Goal: Information Seeking & Learning: Learn about a topic

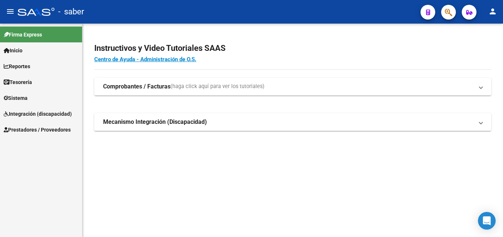
click at [36, 50] on link "Inicio" at bounding box center [41, 50] width 82 height 16
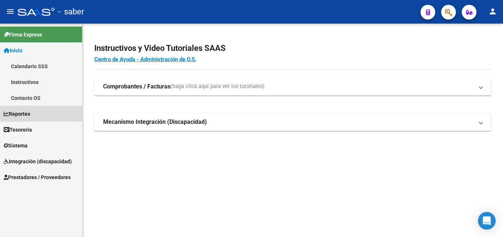
click at [42, 115] on link "Reportes" at bounding box center [41, 114] width 82 height 16
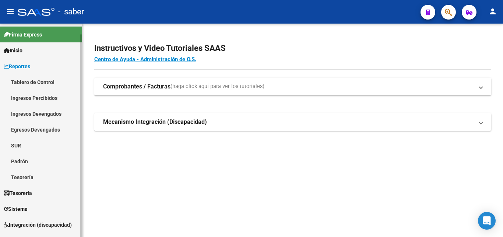
click at [39, 79] on link "Tablero de Control" at bounding box center [41, 82] width 82 height 16
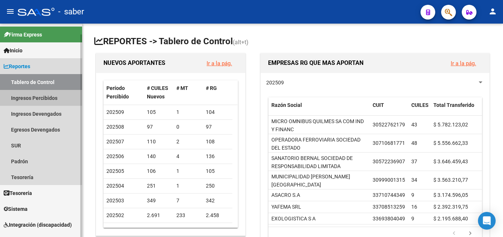
click at [40, 99] on link "Ingresos Percibidos" at bounding box center [41, 98] width 82 height 16
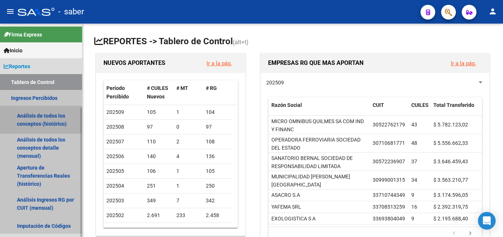
click at [45, 117] on link "Análisis de todos los conceptos (histórico)" at bounding box center [41, 120] width 82 height 28
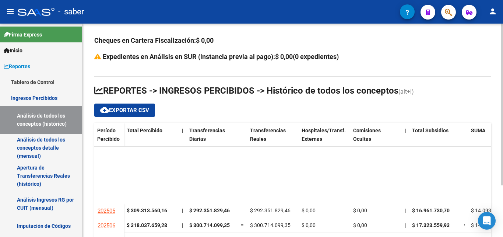
scroll to position [95, 0]
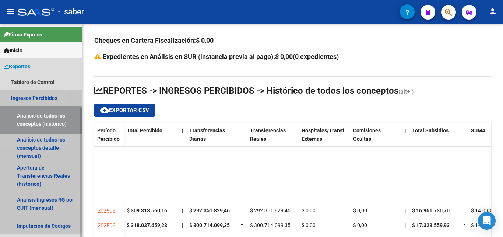
click at [24, 103] on link "Ingresos Percibidos" at bounding box center [41, 98] width 82 height 16
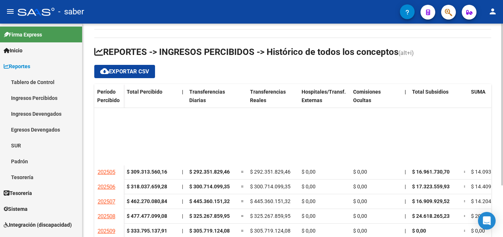
scroll to position [68, 0]
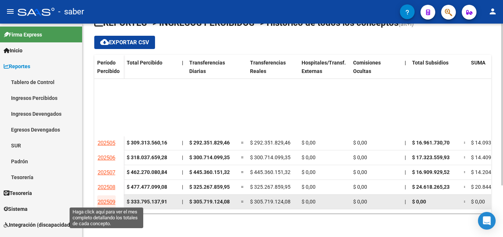
click at [108, 200] on span "202509" at bounding box center [107, 201] width 18 height 7
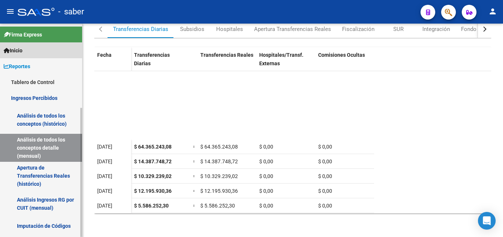
click at [24, 42] on link "Inicio" at bounding box center [41, 50] width 82 height 16
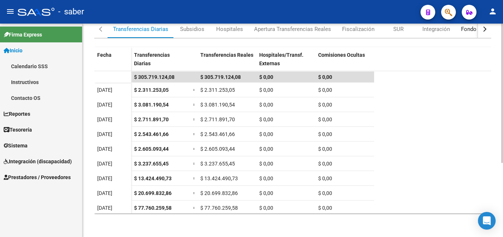
click at [463, 33] on div "Fondo de Desempleo" at bounding box center [487, 29] width 52 height 8
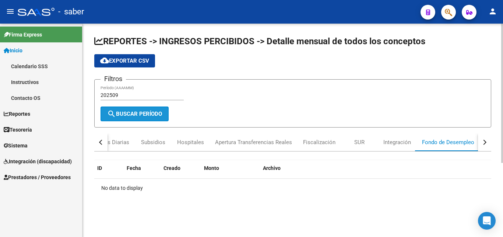
click at [146, 113] on span "search Buscar Período" at bounding box center [134, 113] width 55 height 7
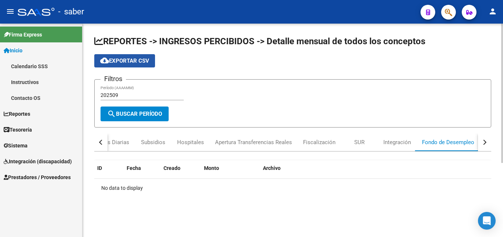
click at [132, 65] on button "cloud_download Exportar CSV" at bounding box center [124, 60] width 61 height 13
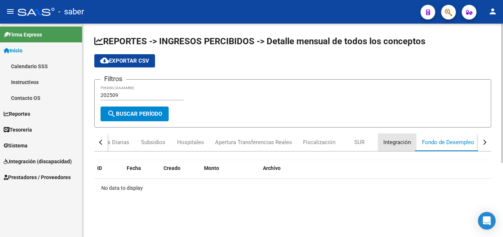
click at [408, 145] on div "Integración" at bounding box center [397, 142] width 28 height 8
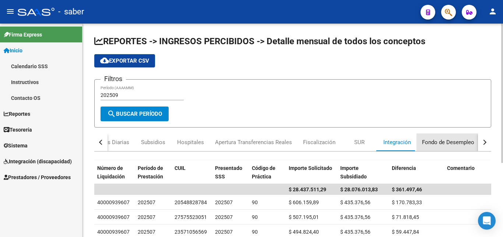
click at [440, 145] on div "Fondo de Desempleo" at bounding box center [448, 142] width 52 height 8
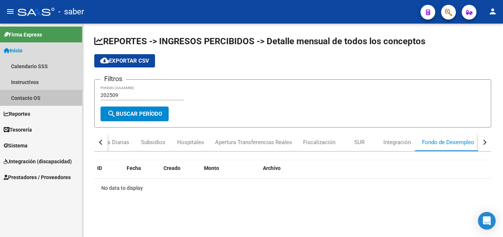
click at [40, 98] on link "Contacto OS" at bounding box center [41, 98] width 82 height 16
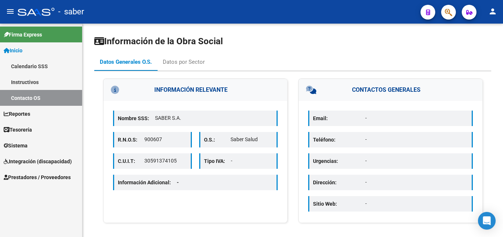
click at [38, 112] on link "Reportes" at bounding box center [41, 114] width 82 height 16
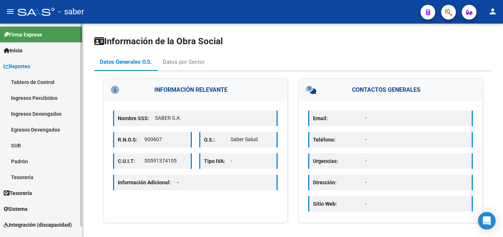
click at [34, 83] on link "Tablero de Control" at bounding box center [41, 82] width 82 height 16
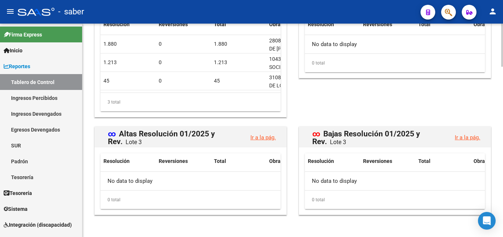
scroll to position [841, 0]
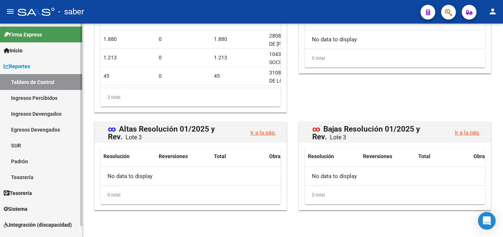
click at [18, 100] on link "Ingresos Percibidos" at bounding box center [41, 98] width 82 height 16
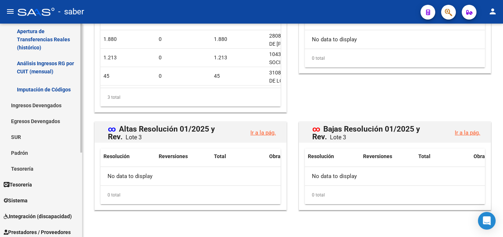
scroll to position [139, 0]
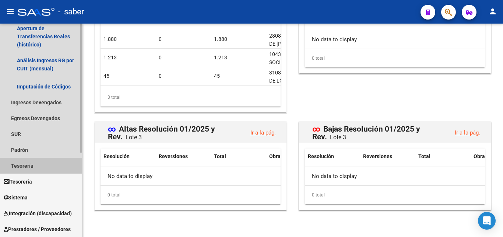
click at [50, 165] on link "Tesorería" at bounding box center [41, 166] width 82 height 16
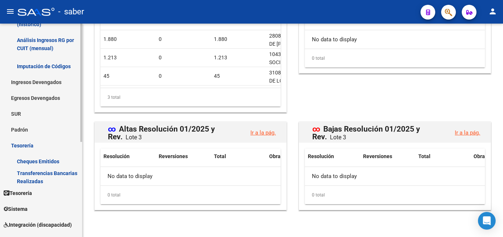
scroll to position [171, 0]
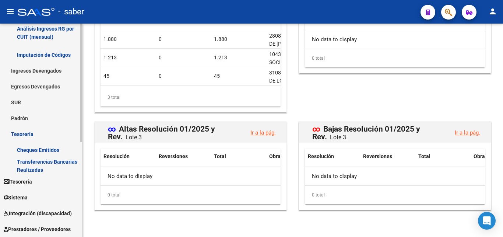
click at [48, 200] on link "Sistema" at bounding box center [41, 197] width 82 height 16
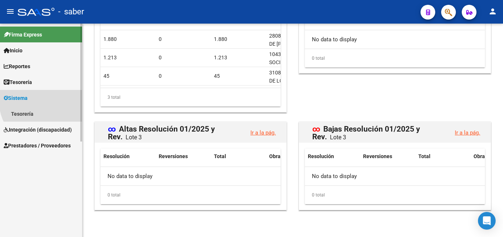
scroll to position [0, 0]
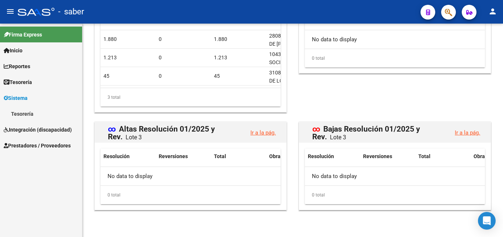
click at [40, 110] on link "Tesorería" at bounding box center [41, 114] width 82 height 16
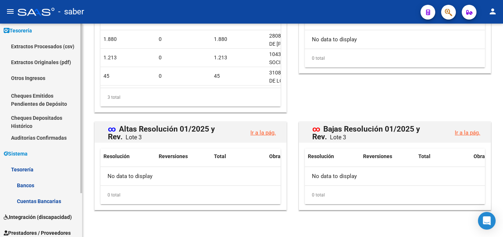
scroll to position [55, 0]
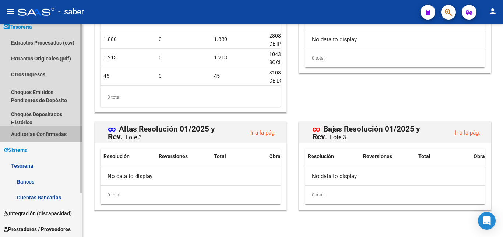
click at [52, 130] on link "Auditorías Confirmadas" at bounding box center [41, 134] width 82 height 16
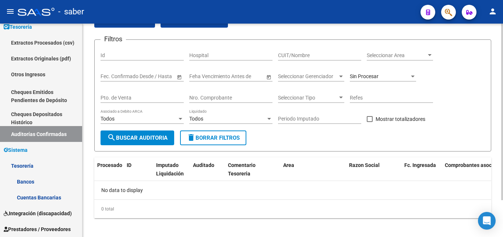
scroll to position [45, 0]
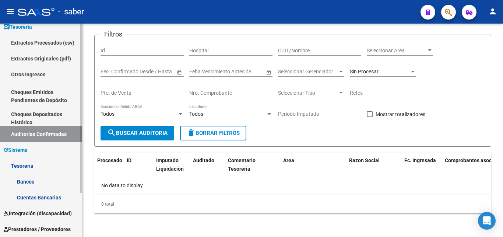
click at [25, 164] on link "Tesorería" at bounding box center [41, 166] width 82 height 16
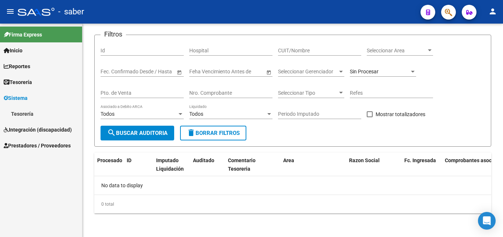
scroll to position [0, 0]
click at [37, 128] on span "Integración (discapacidad)" at bounding box center [38, 129] width 68 height 8
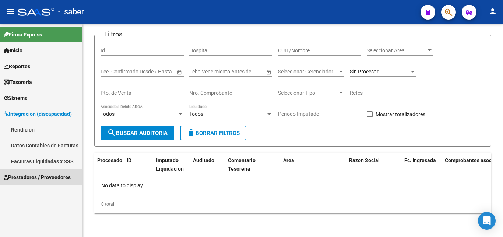
click at [44, 178] on span "Prestadores / Proveedores" at bounding box center [37, 177] width 67 height 8
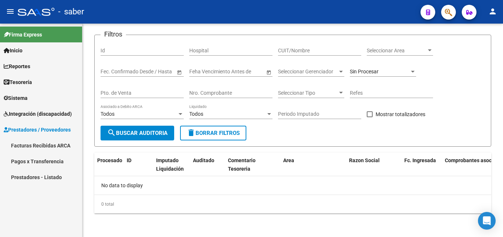
click at [46, 162] on link "Pagos x Transferencia" at bounding box center [41, 161] width 82 height 16
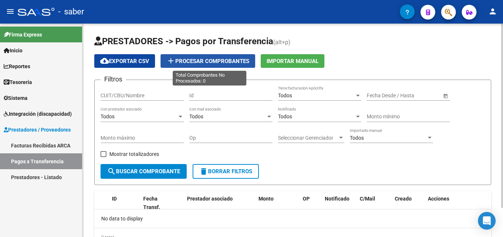
click at [175, 58] on mat-icon "add" at bounding box center [170, 60] width 9 height 9
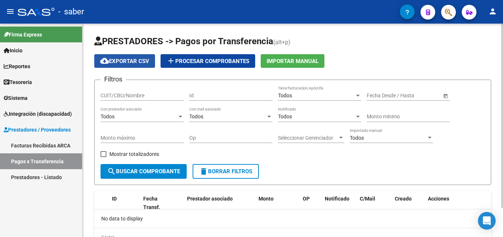
click at [128, 56] on button "cloud_download Exportar CSV" at bounding box center [124, 61] width 61 height 14
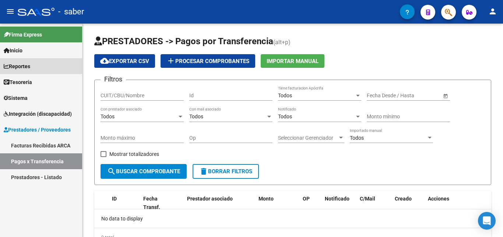
click at [30, 63] on span "Reportes" at bounding box center [17, 66] width 26 height 8
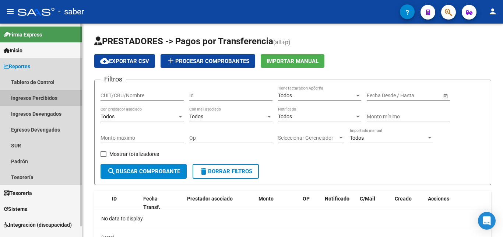
click at [35, 97] on link "Ingresos Percibidos" at bounding box center [41, 98] width 82 height 16
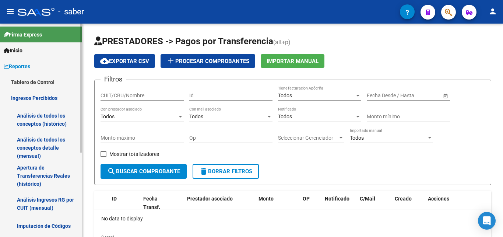
click at [47, 121] on link "Análisis de todos los conceptos (histórico)" at bounding box center [41, 120] width 82 height 28
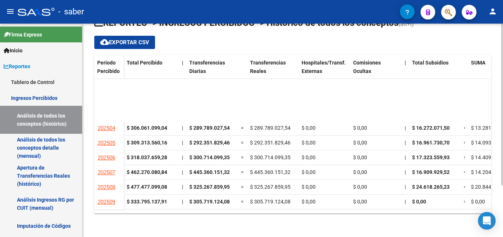
scroll to position [95, 0]
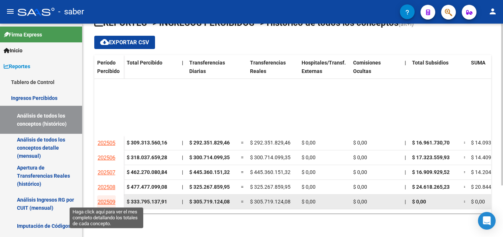
click at [100, 198] on span "202509" at bounding box center [107, 201] width 18 height 7
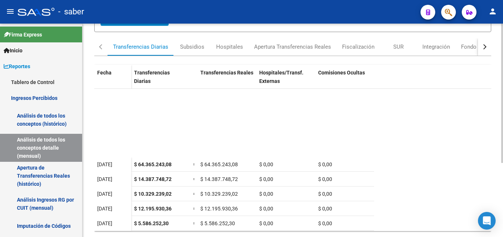
scroll to position [105, 0]
